Goal: Task Accomplishment & Management: Manage account settings

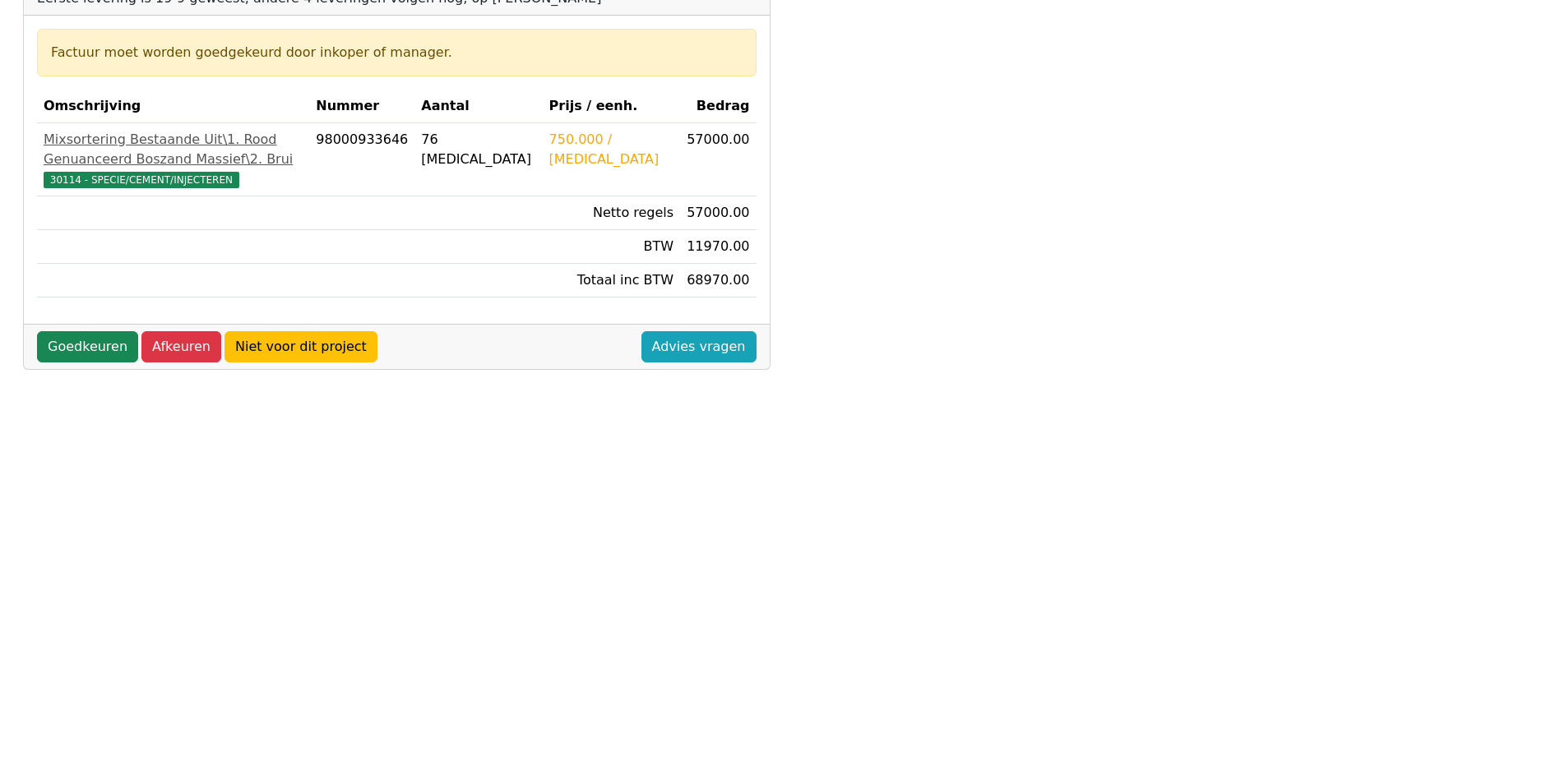
scroll to position [106, 0]
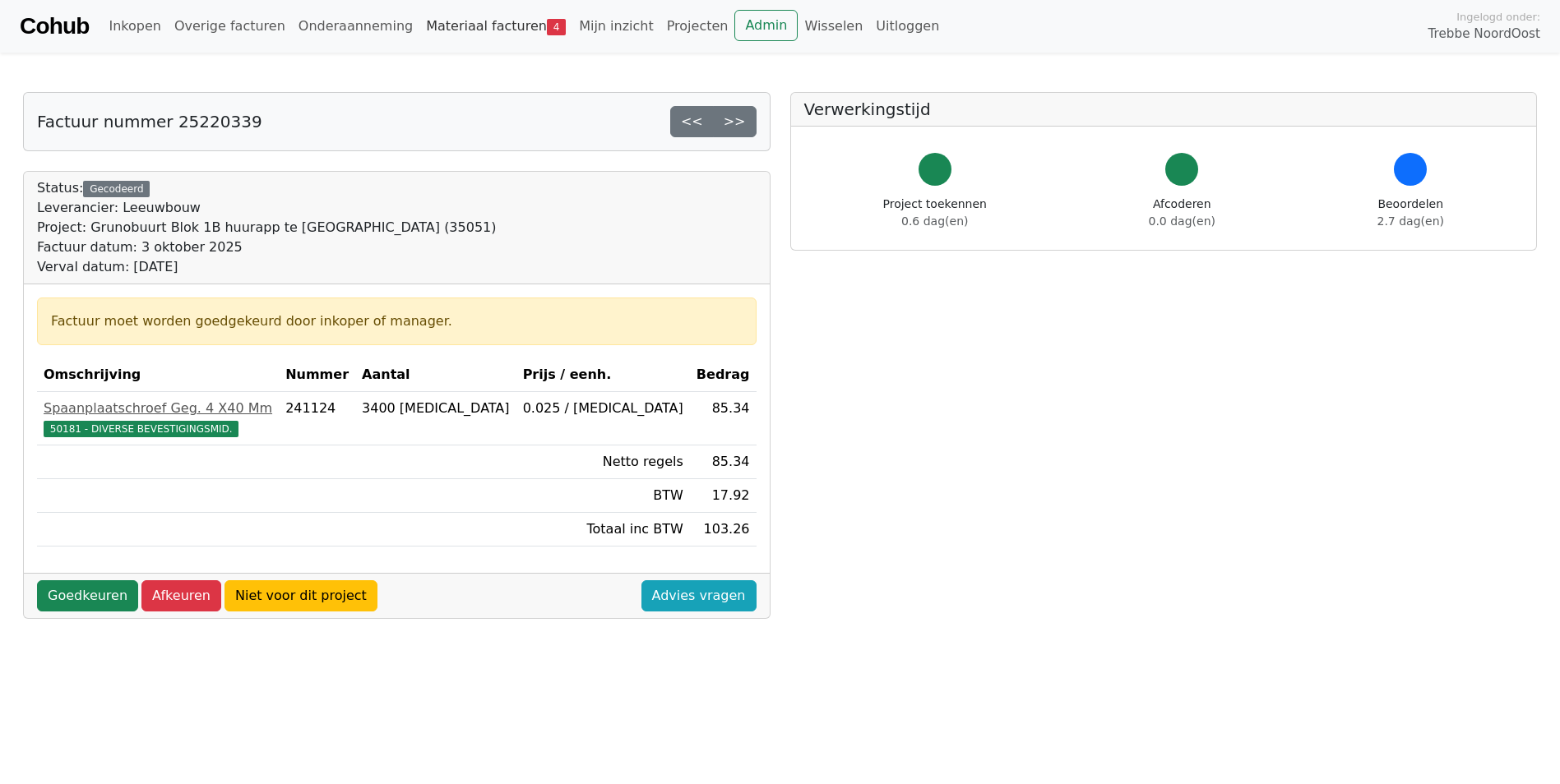
click at [464, 25] on link "Materiaal facturen 4" at bounding box center [496, 26] width 153 height 33
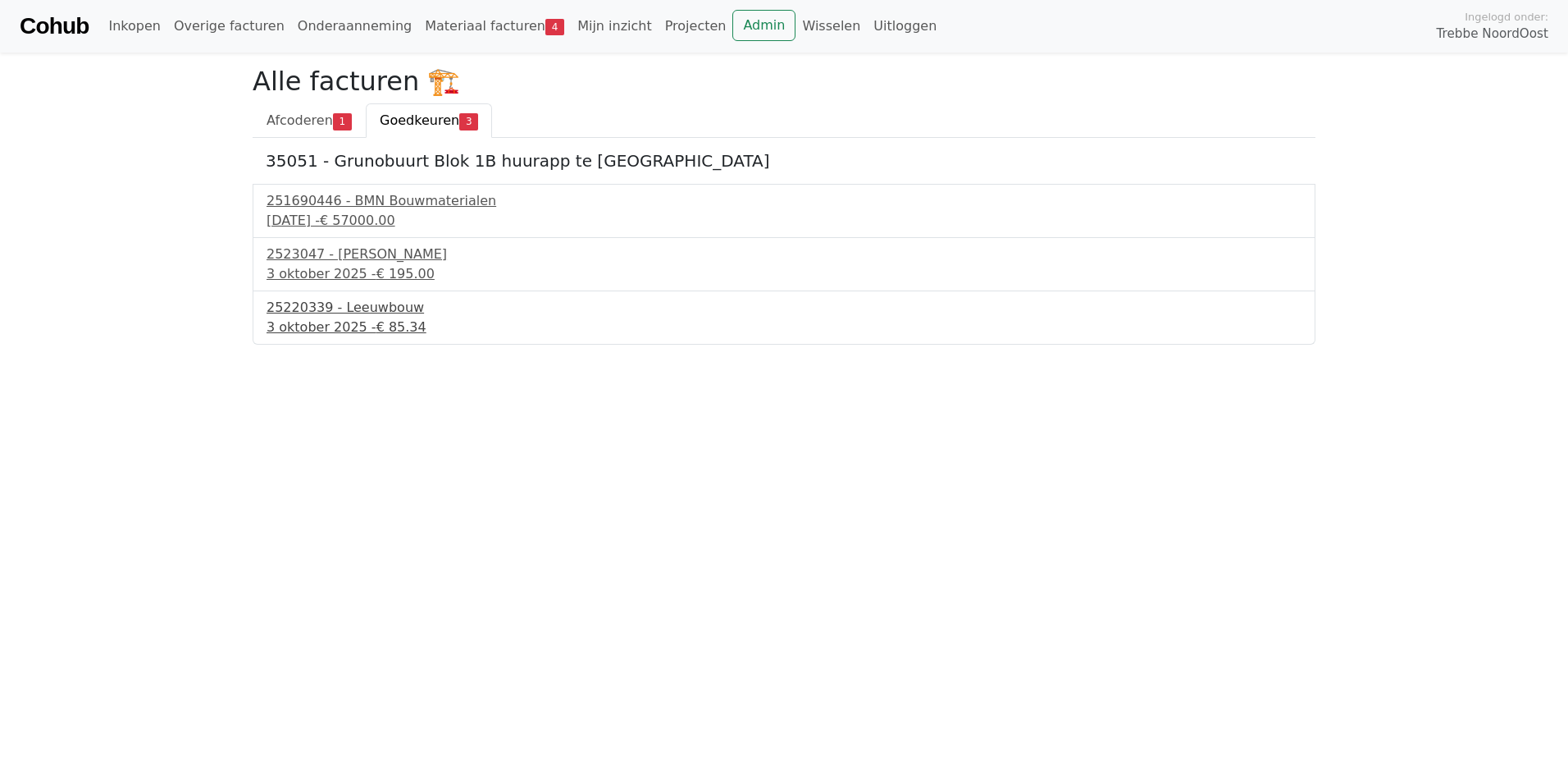
click at [355, 321] on div "3 oktober 2025 - € 85.34" at bounding box center [784, 327] width 1035 height 20
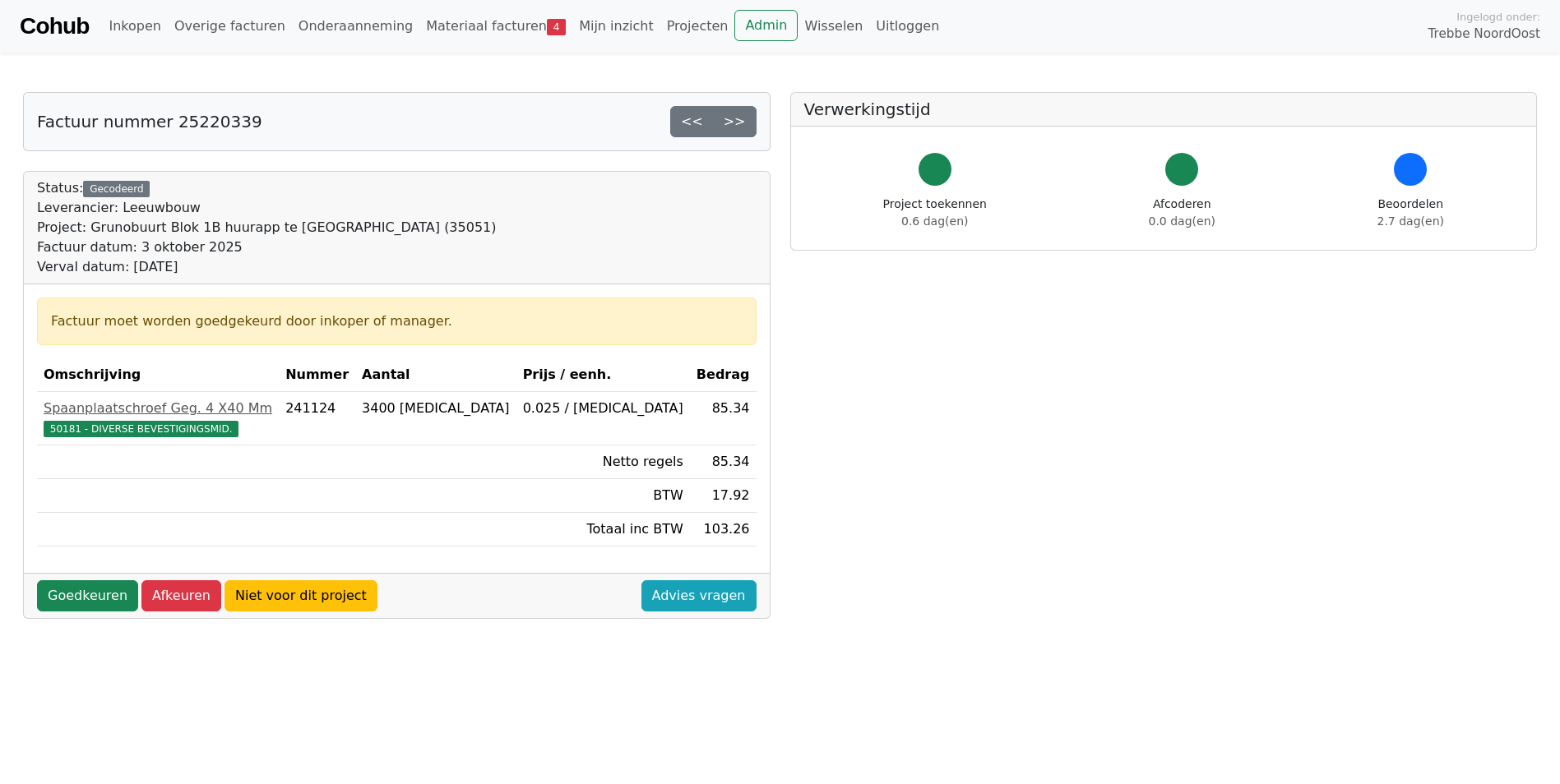
scroll to position [329, 0]
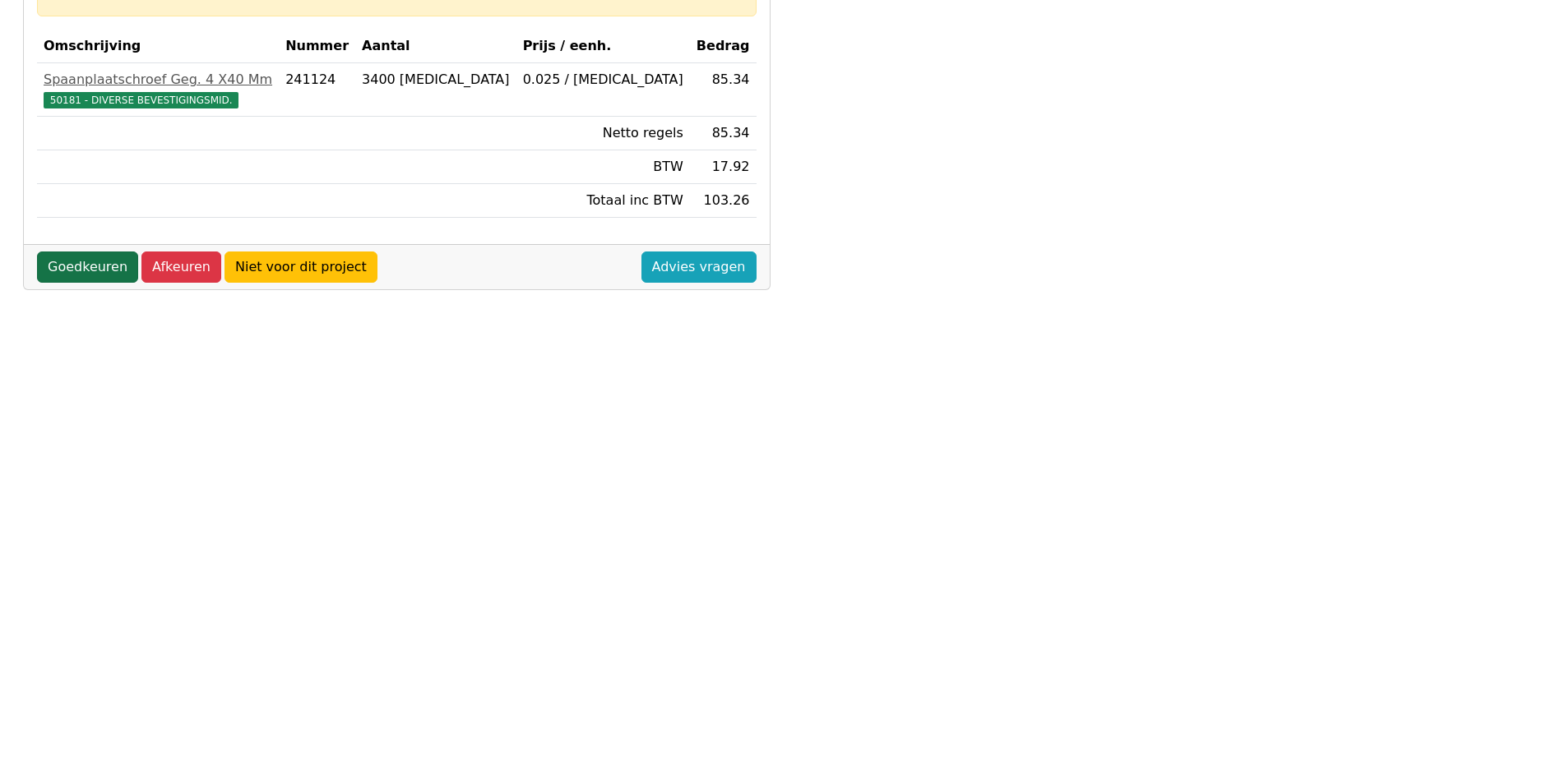
click at [81, 272] on link "Goedkeuren" at bounding box center [87, 267] width 102 height 31
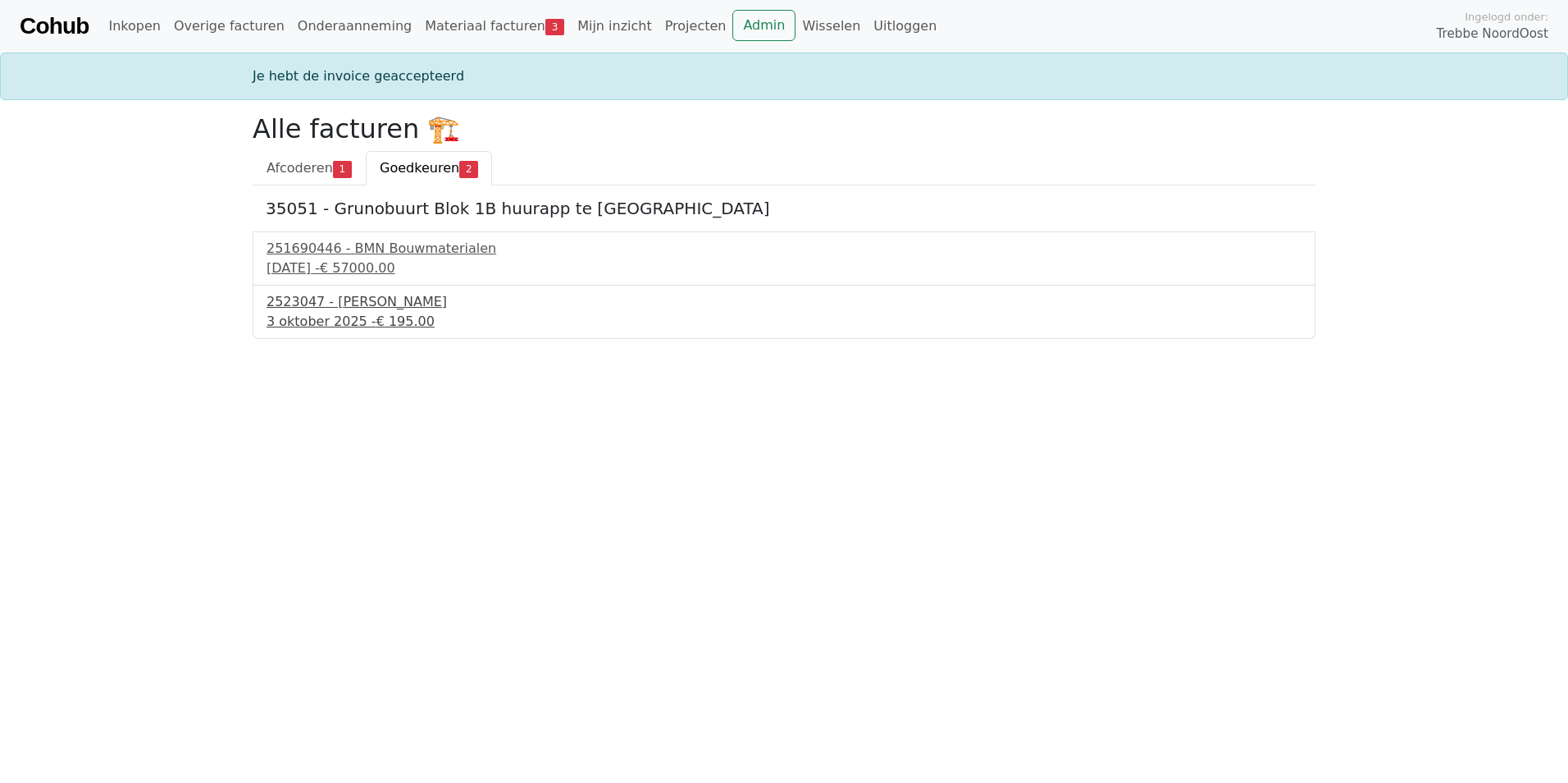
click at [312, 313] on div "3 oktober 2025 - € 195.00" at bounding box center [784, 322] width 1035 height 20
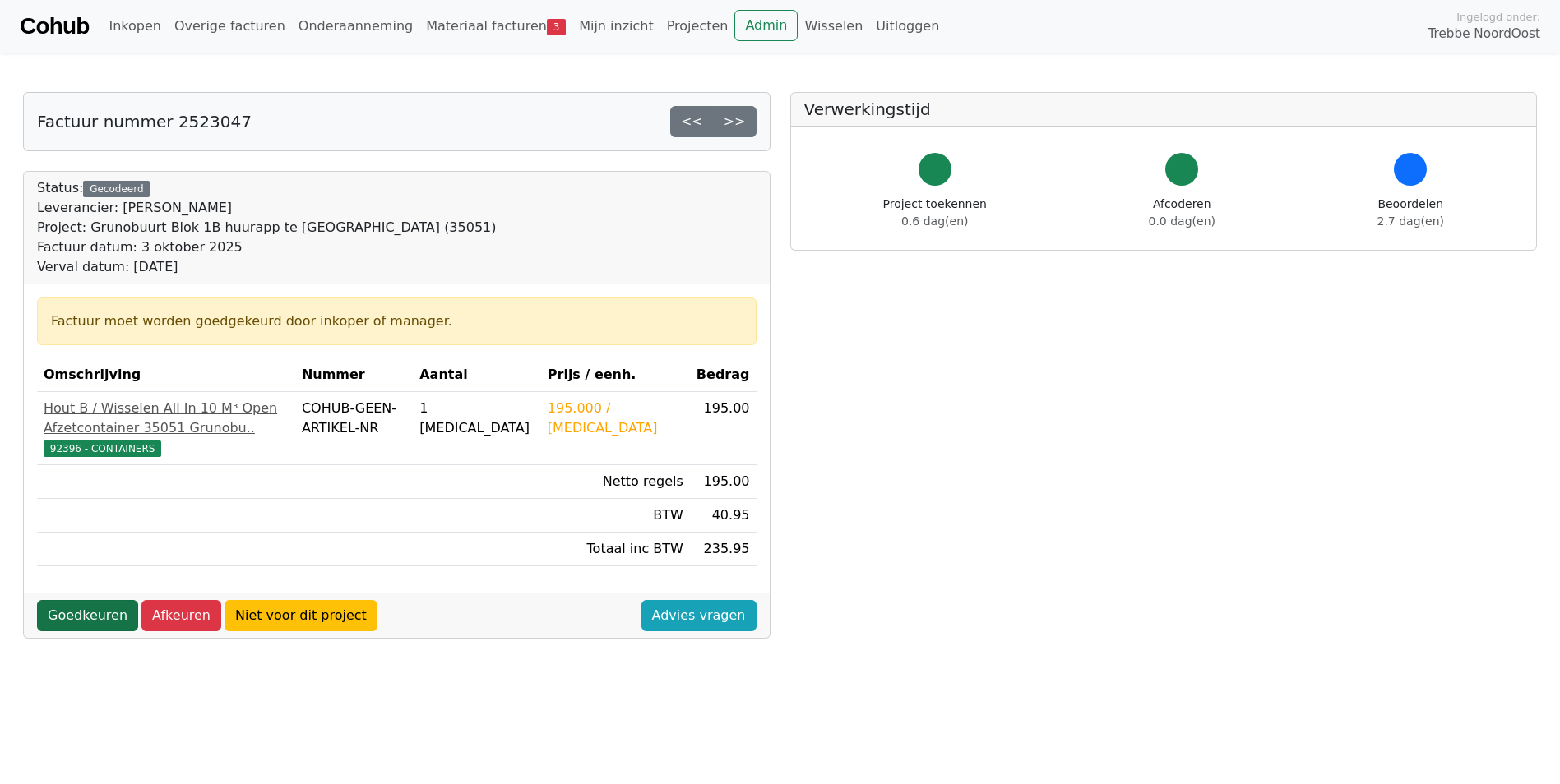
click at [97, 629] on link "Goedkeuren" at bounding box center [87, 615] width 102 height 31
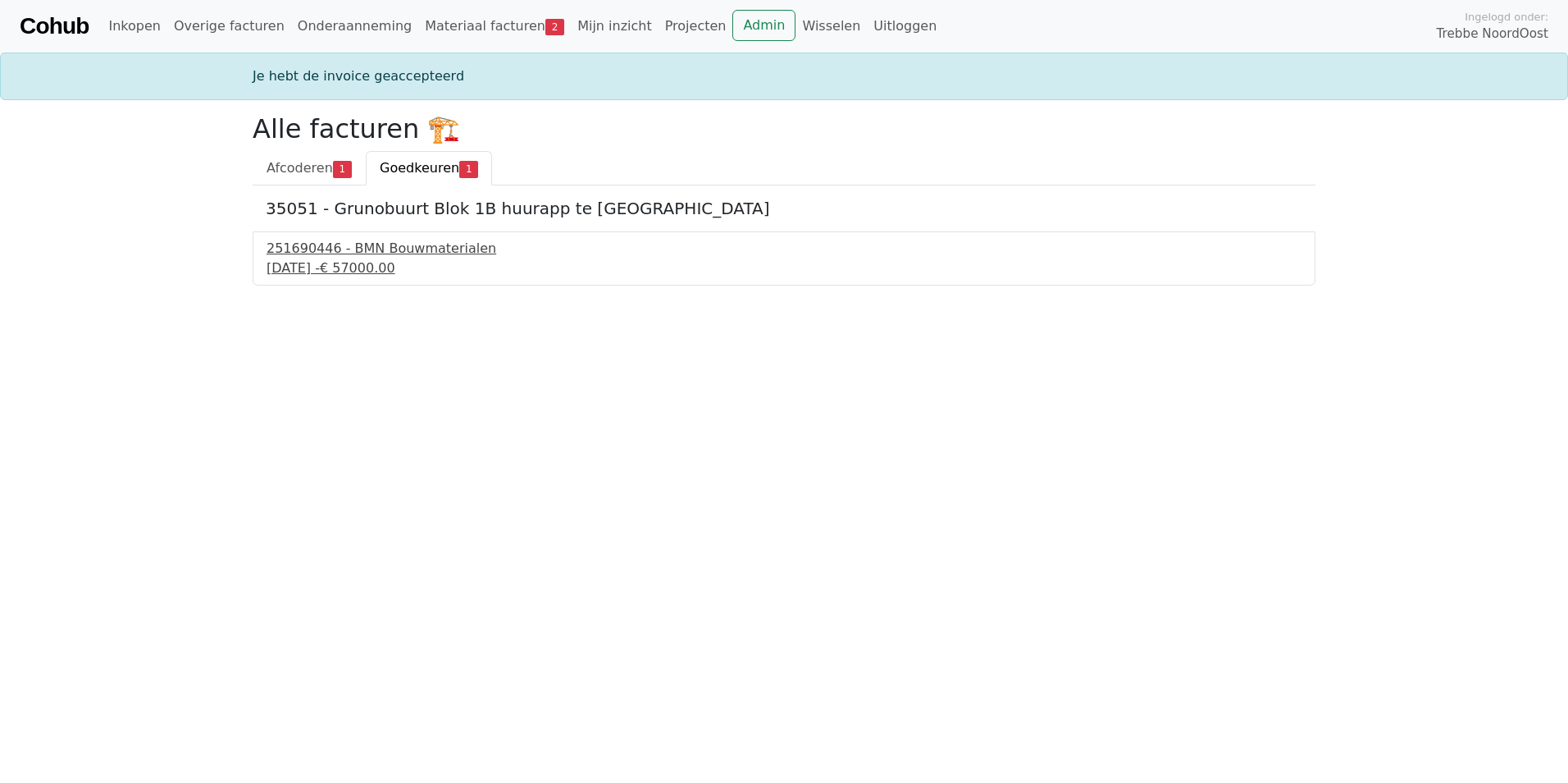
click at [319, 264] on div "[DATE] - € 57000.00" at bounding box center [784, 268] width 1035 height 20
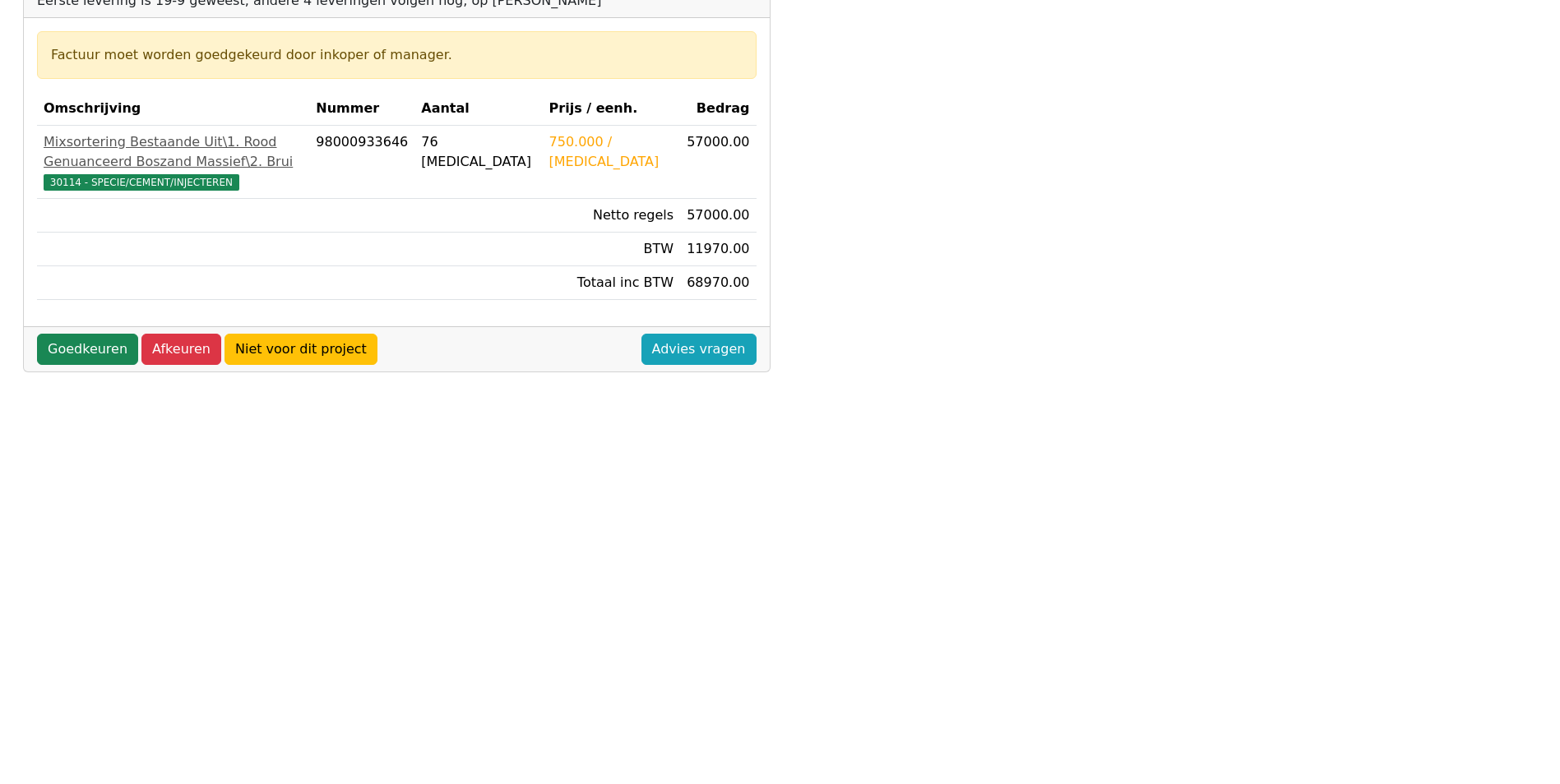
scroll to position [106, 0]
